Goal: Obtain resource: Download file/media

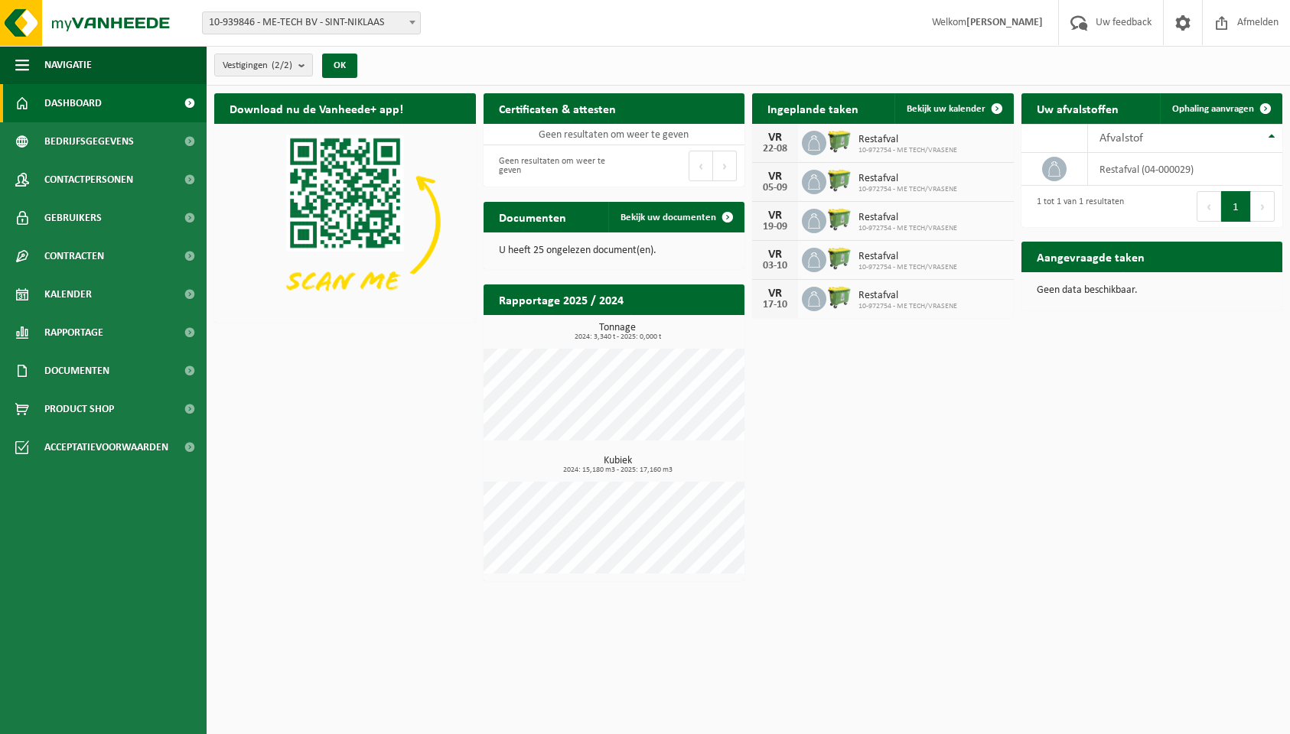
click at [288, 30] on span "10-939846 - ME-TECH BV - SINT-NIKLAAS" at bounding box center [311, 22] width 217 height 21
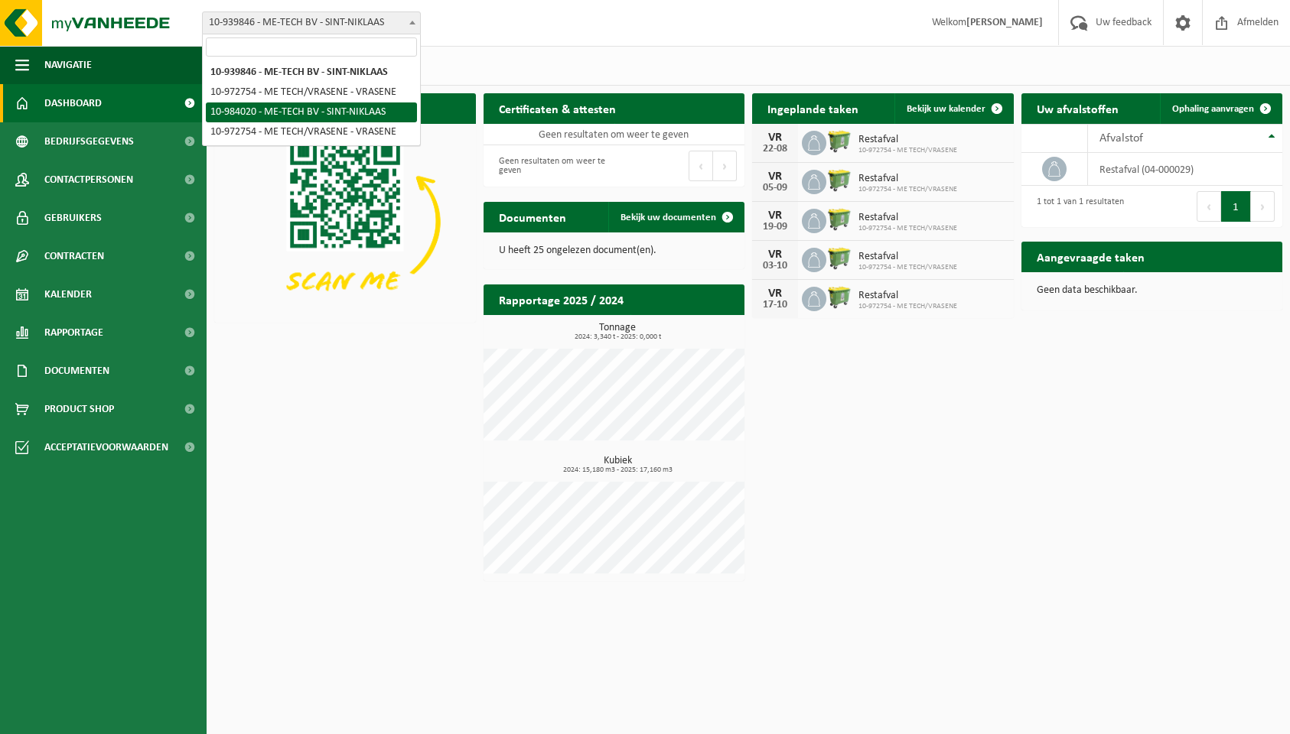
select select "163587"
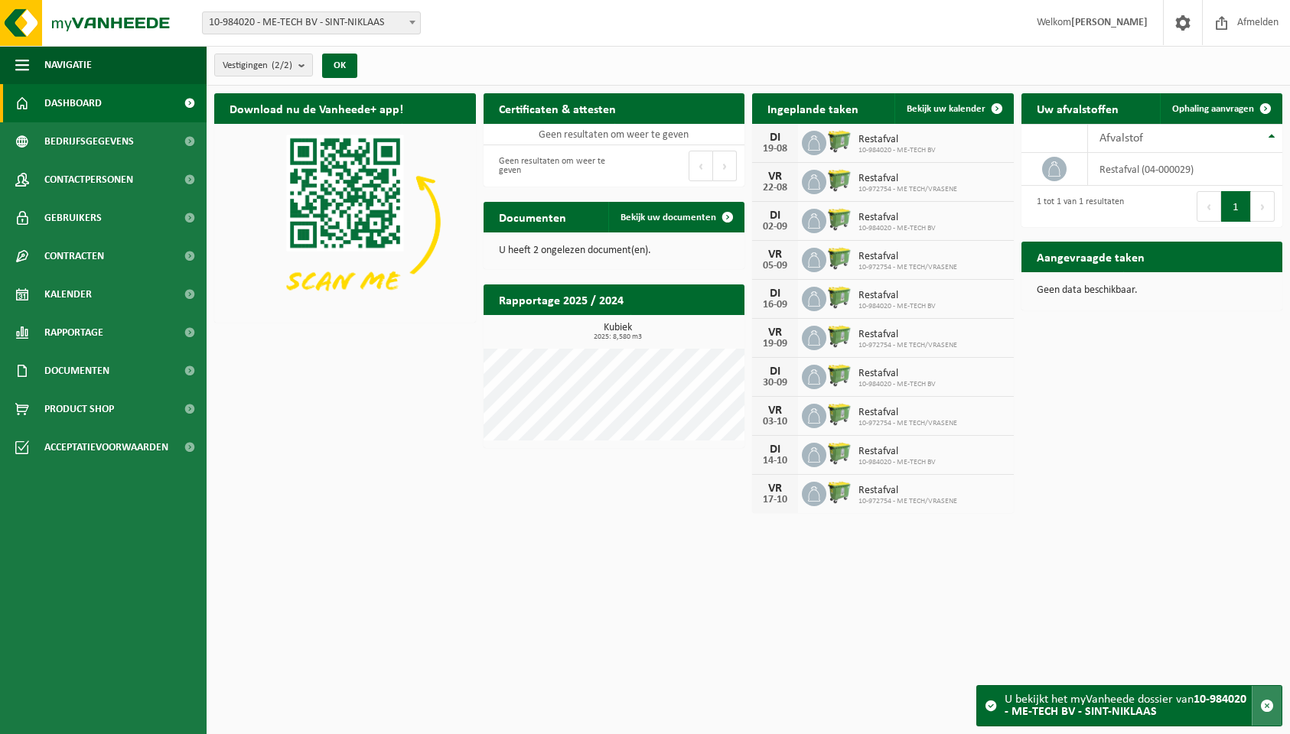
click at [1269, 711] on span "button" at bounding box center [1267, 706] width 14 height 14
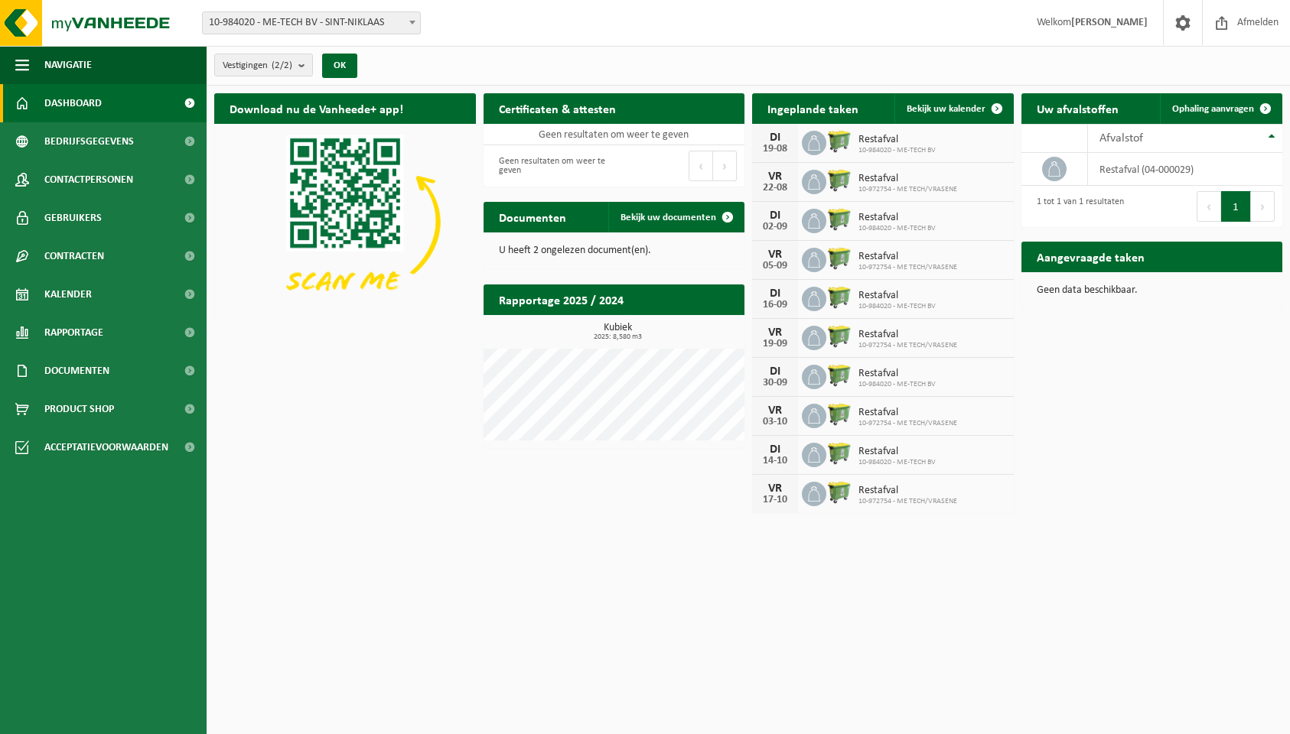
click at [194, 104] on span at bounding box center [189, 103] width 34 height 38
click at [678, 213] on span "Bekijk uw documenten" at bounding box center [668, 218] width 96 height 10
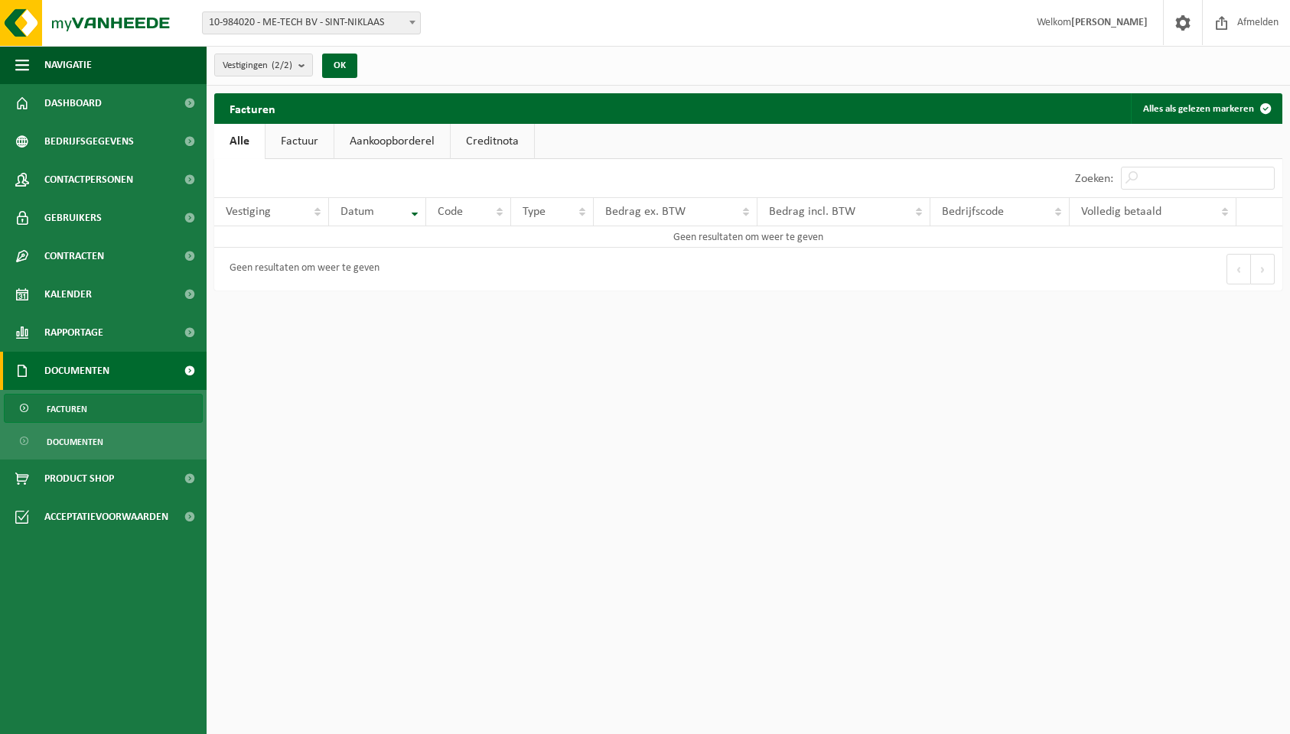
click at [293, 136] on link "Factuur" at bounding box center [299, 141] width 68 height 35
click at [236, 135] on link "Alle" at bounding box center [239, 141] width 50 height 35
click at [431, 141] on link "Aankoopborderel" at bounding box center [391, 141] width 115 height 35
click at [1246, 26] on span "Afmelden" at bounding box center [1257, 22] width 49 height 45
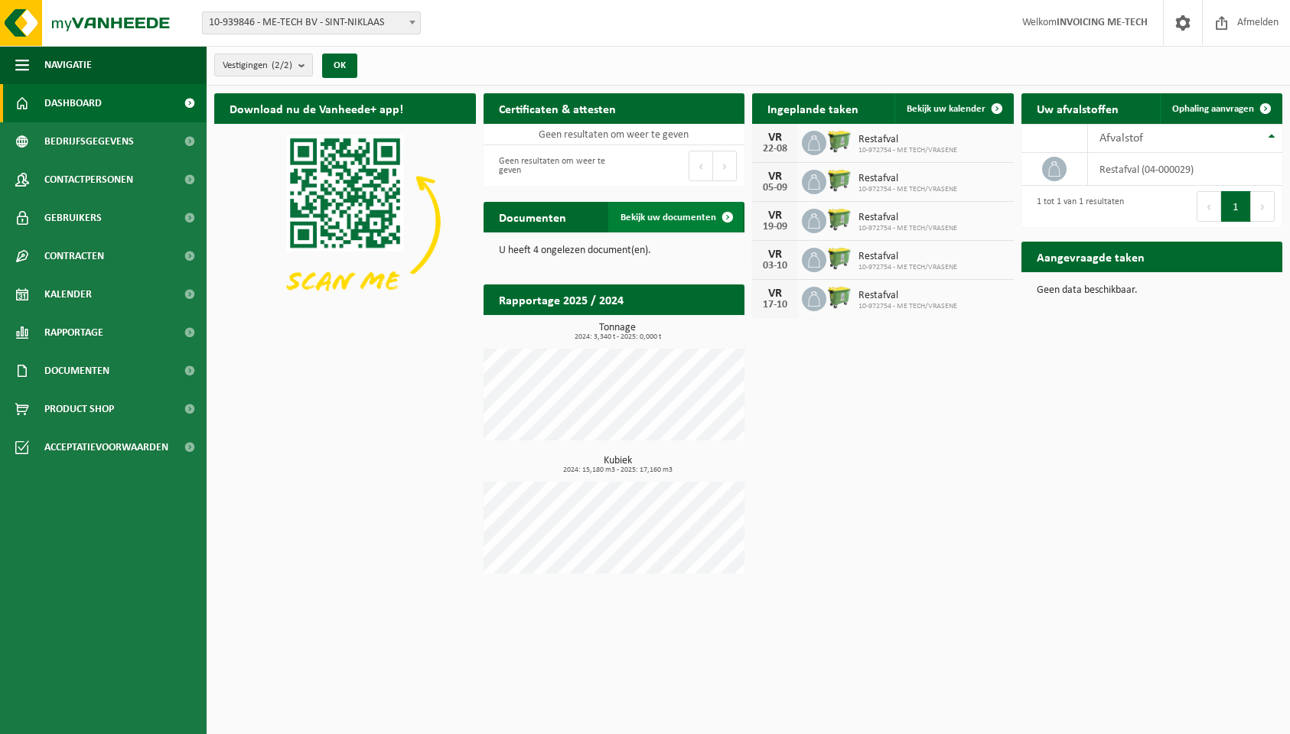
click at [657, 210] on link "Bekijk uw documenten" at bounding box center [675, 217] width 135 height 31
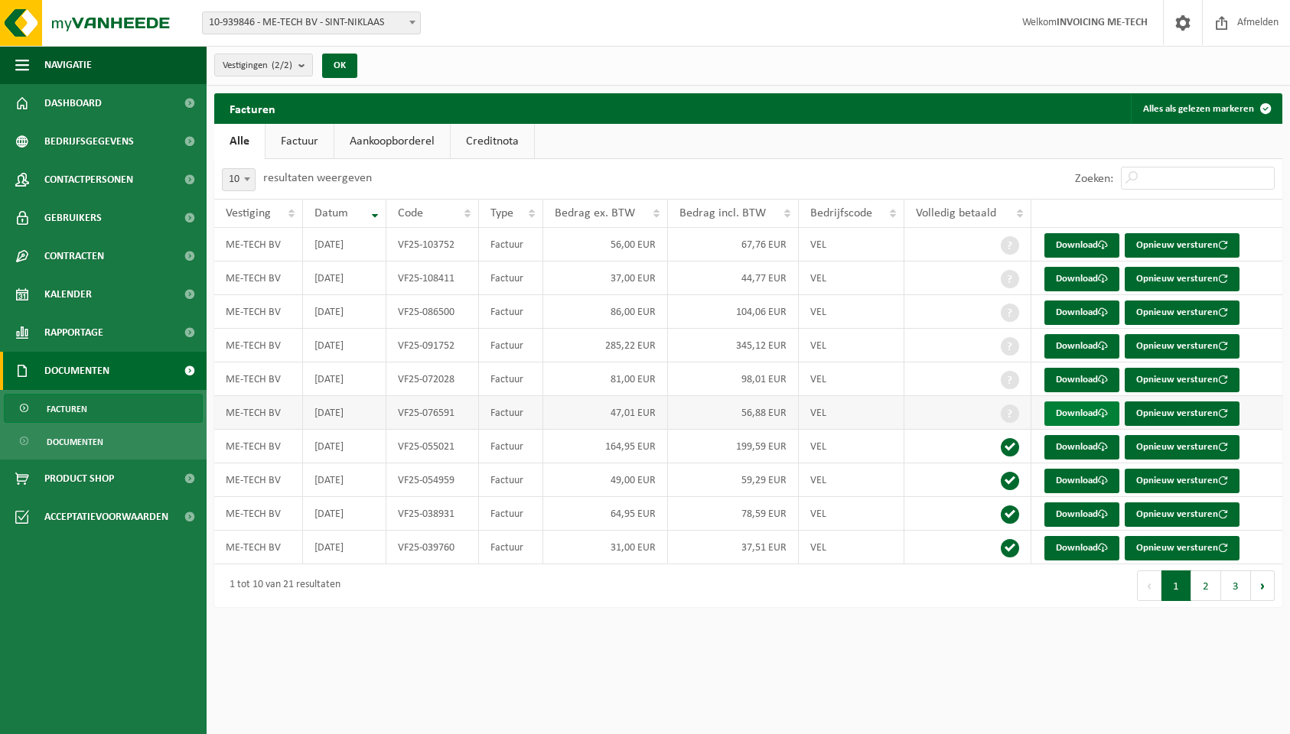
click at [1073, 416] on link "Download" at bounding box center [1081, 414] width 75 height 24
click at [1071, 376] on link "Download" at bounding box center [1081, 380] width 75 height 24
click at [1079, 341] on link "Download" at bounding box center [1081, 346] width 75 height 24
click at [1085, 308] on link "Download" at bounding box center [1081, 313] width 75 height 24
click at [1079, 277] on link "Download" at bounding box center [1081, 279] width 75 height 24
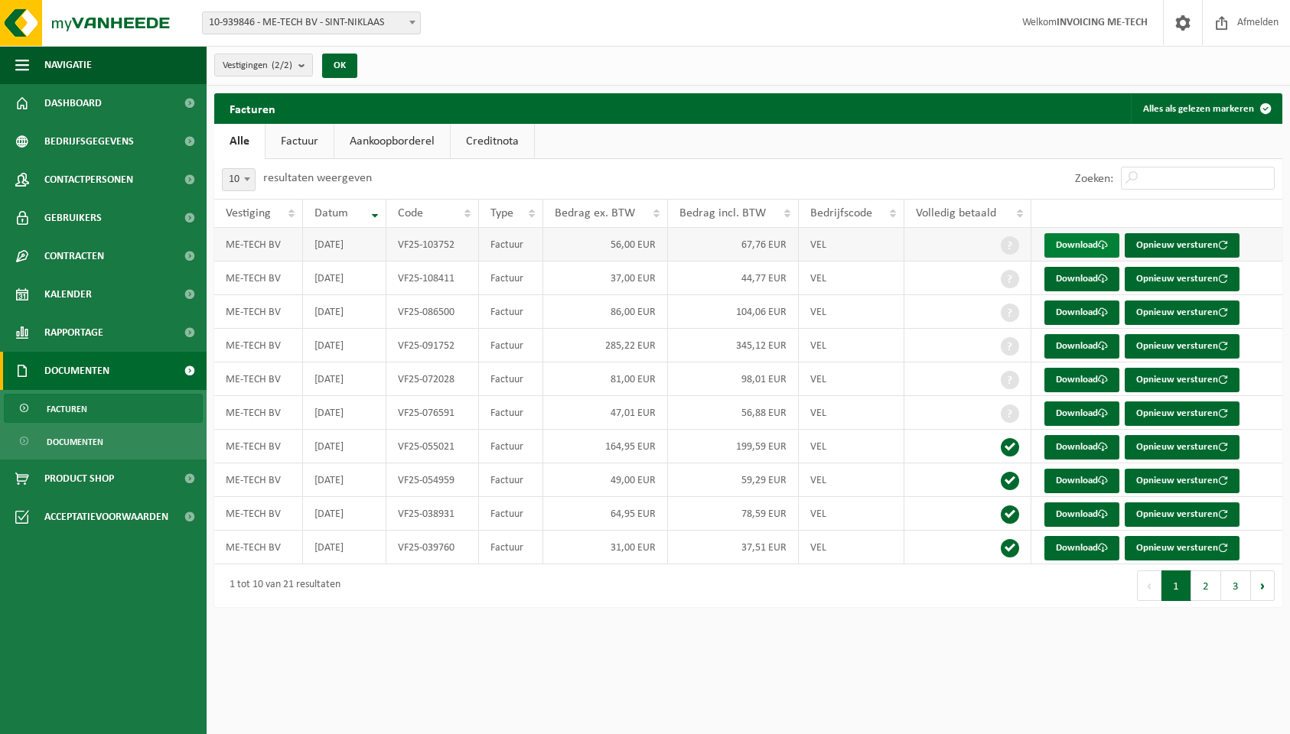
click at [1083, 240] on link "Download" at bounding box center [1081, 245] width 75 height 24
